Goal: Navigation & Orientation: Understand site structure

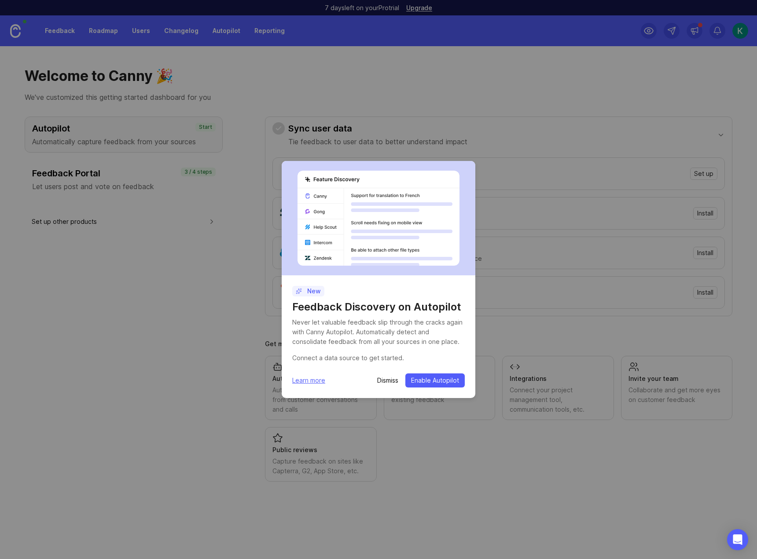
click at [382, 377] on p "Dismiss" at bounding box center [387, 380] width 21 height 9
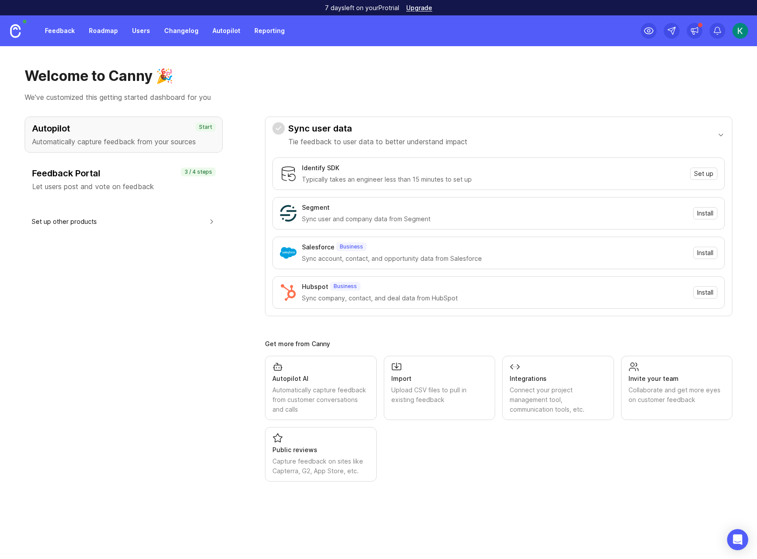
click at [121, 184] on div "Feedback Portal Let users post and vote on feedback" at bounding box center [123, 179] width 183 height 25
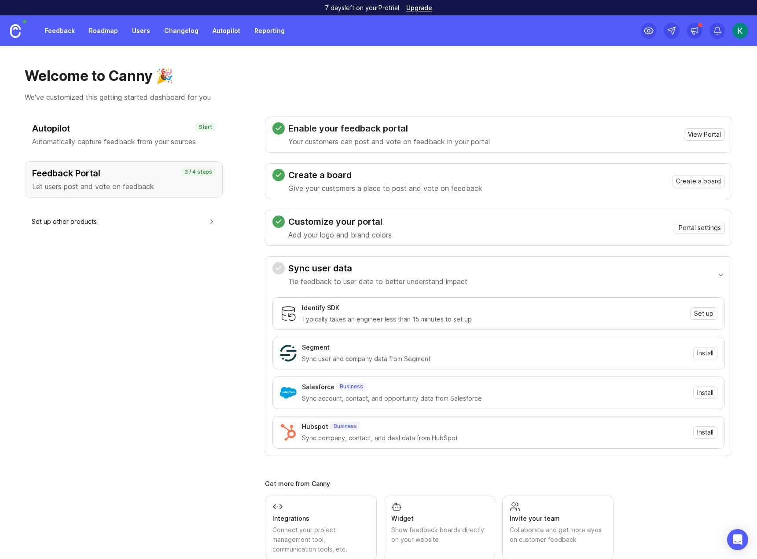
click at [361, 181] on h3 "Create a board" at bounding box center [385, 175] width 194 height 12
click at [339, 176] on h3 "Create a board" at bounding box center [385, 175] width 194 height 12
click at [348, 125] on h3 "Enable your feedback portal" at bounding box center [388, 128] width 201 height 12
click at [342, 227] on h3 "Customize your portal" at bounding box center [339, 222] width 103 height 12
click at [70, 28] on link "Feedback" at bounding box center [60, 31] width 40 height 16
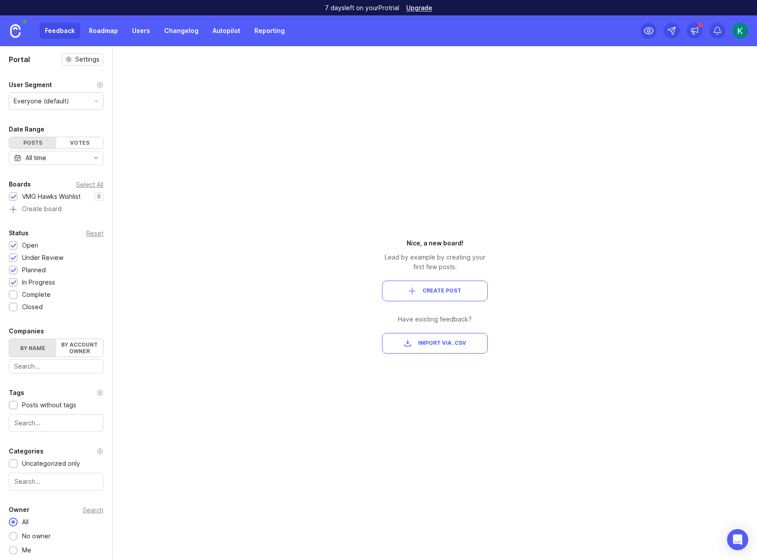
click at [113, 28] on link "Roadmap" at bounding box center [104, 31] width 40 height 16
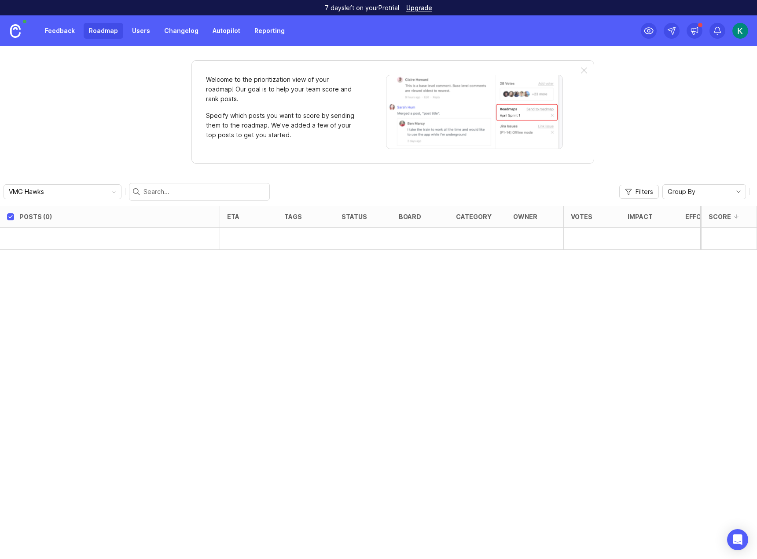
click at [142, 35] on link "Users" at bounding box center [141, 31] width 29 height 16
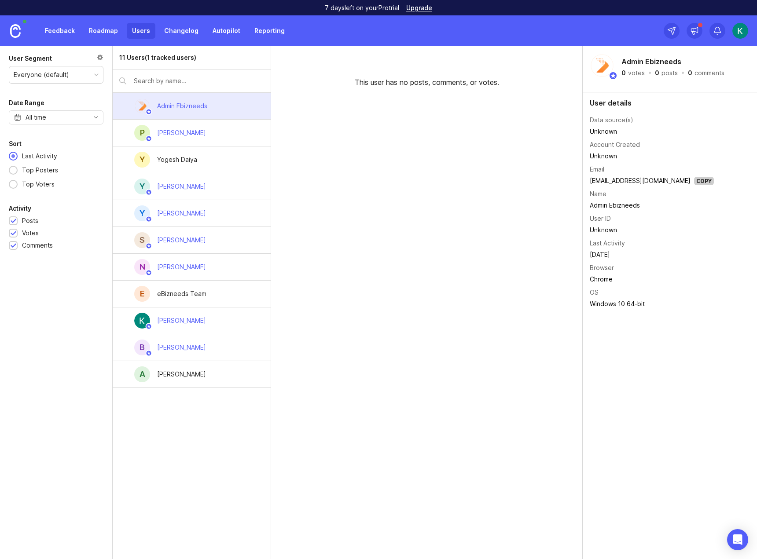
click at [184, 37] on link "Changelog" at bounding box center [181, 31] width 45 height 16
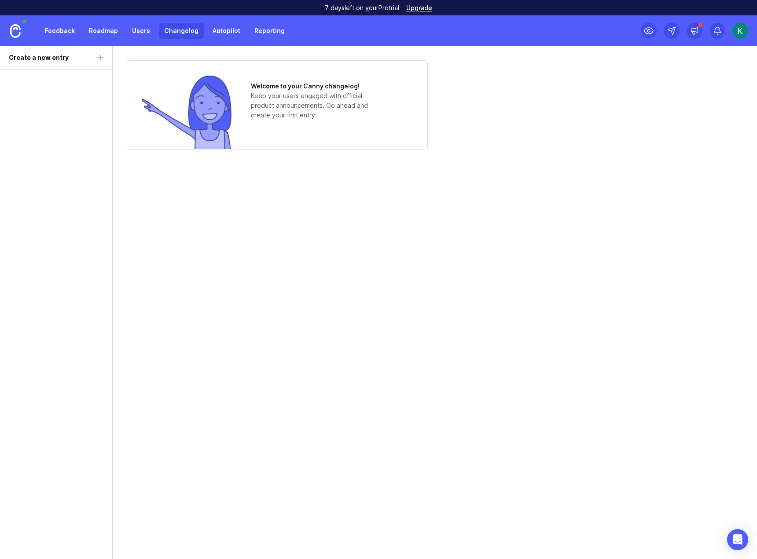
click at [53, 34] on link "Feedback" at bounding box center [60, 31] width 40 height 16
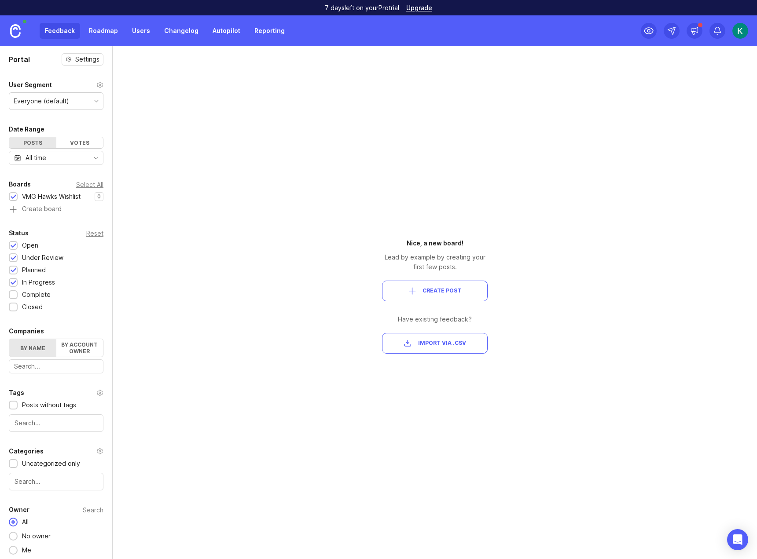
click at [57, 199] on div "VMG Hawks Wishlist" at bounding box center [51, 197] width 58 height 10
click at [29, 193] on div "VMG Hawks Wishlist" at bounding box center [51, 197] width 58 height 10
click at [88, 183] on div "Select All" at bounding box center [89, 184] width 27 height 5
click at [73, 349] on label "By account owner" at bounding box center [79, 348] width 47 height 18
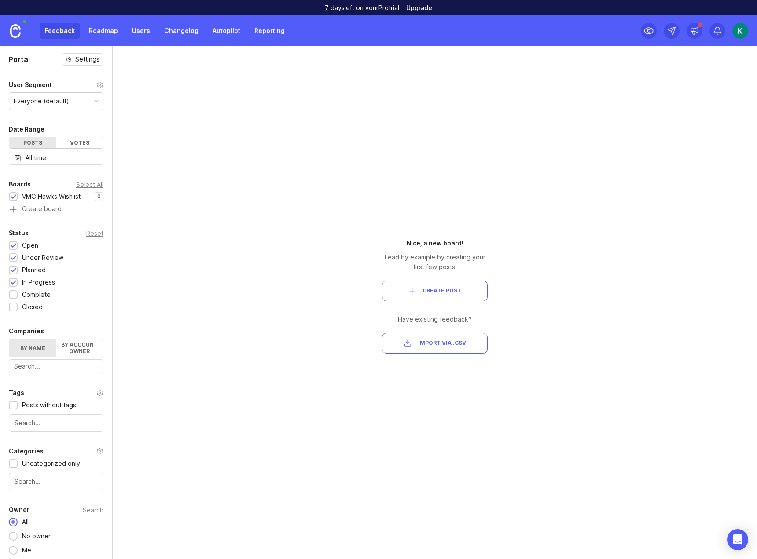
click at [9, 339] on input "By account owner" at bounding box center [9, 339] width 0 height 0
click at [44, 351] on label "By name" at bounding box center [32, 348] width 47 height 18
click at [9, 339] on input "By name" at bounding box center [9, 339] width 0 height 0
click at [91, 164] on div "All time" at bounding box center [56, 158] width 95 height 14
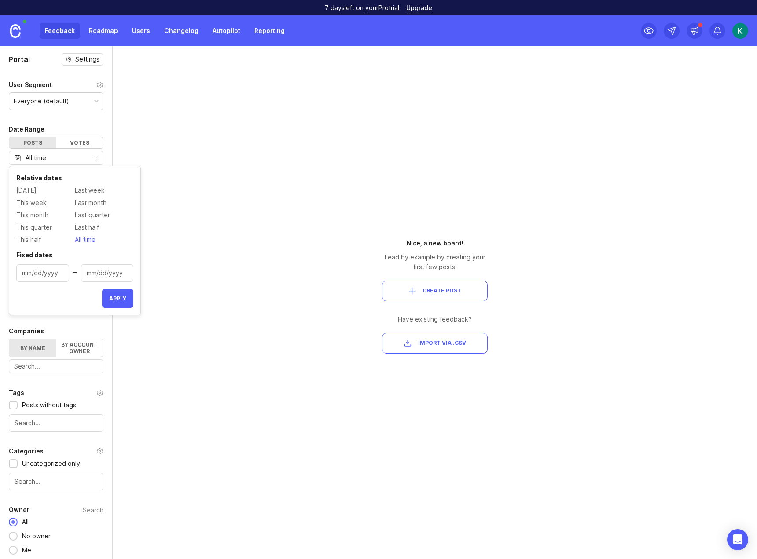
click at [91, 164] on div "All time" at bounding box center [56, 158] width 95 height 14
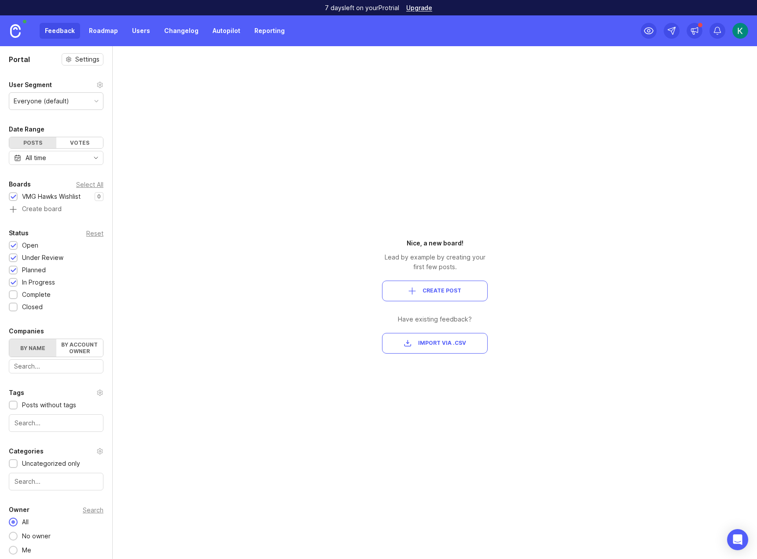
click at [78, 143] on div "Votes" at bounding box center [79, 142] width 47 height 11
click at [27, 142] on div "Posts" at bounding box center [32, 142] width 47 height 11
click at [92, 108] on div "Everyone (default)" at bounding box center [56, 101] width 94 height 17
click at [0, 0] on div "1" at bounding box center [0, 0] width 0 height 0
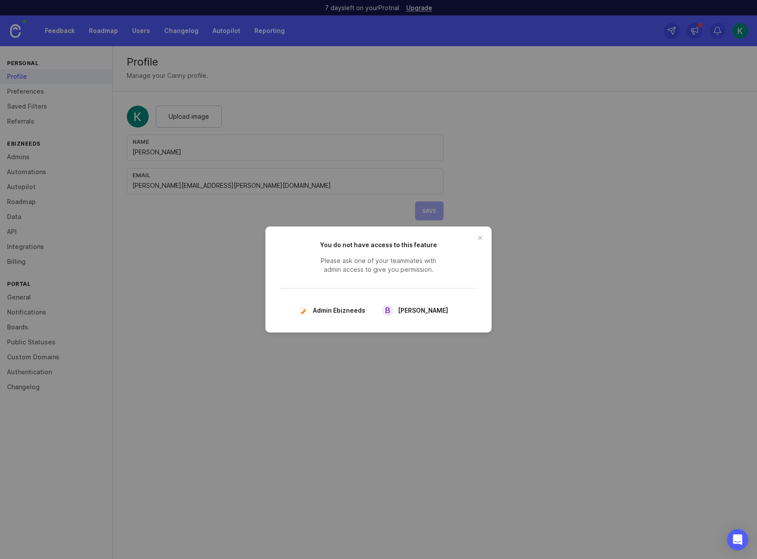
click at [396, 312] on div "B [PERSON_NAME]" at bounding box center [415, 310] width 66 height 11
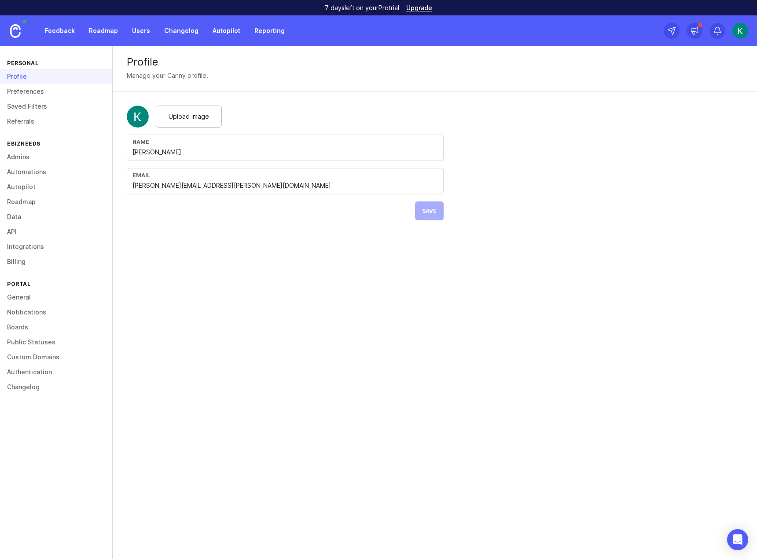
click at [69, 37] on link "Feedback" at bounding box center [60, 31] width 40 height 16
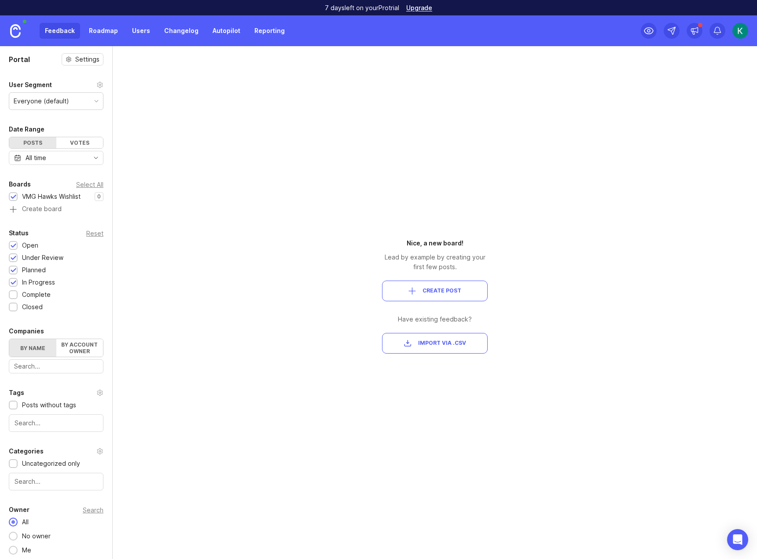
click at [77, 106] on div "Everyone (default)" at bounding box center [56, 101] width 94 height 17
click at [140, 30] on link "Users" at bounding box center [141, 31] width 29 height 16
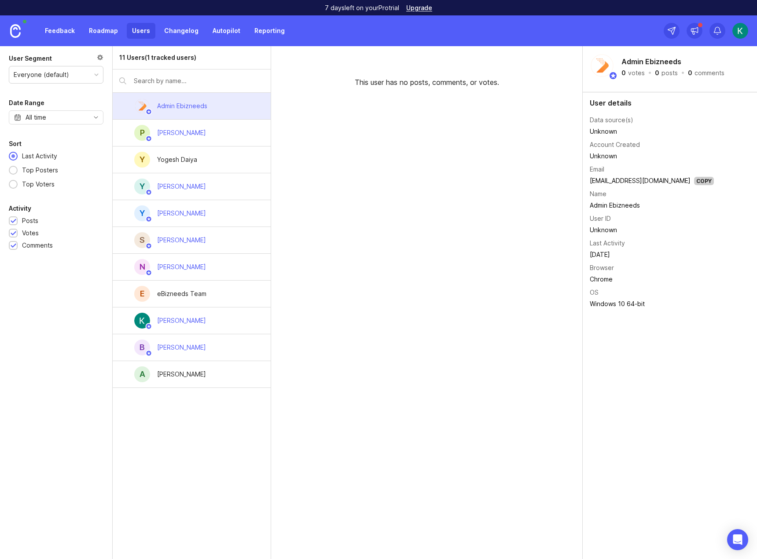
click at [100, 32] on link "Roadmap" at bounding box center [104, 31] width 40 height 16
